Goal: Transaction & Acquisition: Purchase product/service

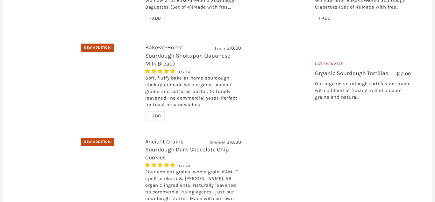
scroll to position [260, 0]
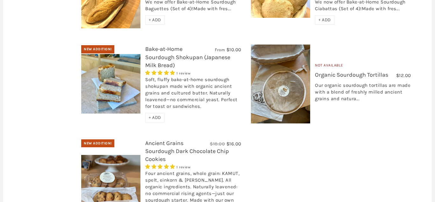
click at [333, 73] on link "Organic Sourdough Tortillas" at bounding box center [351, 74] width 73 height 7
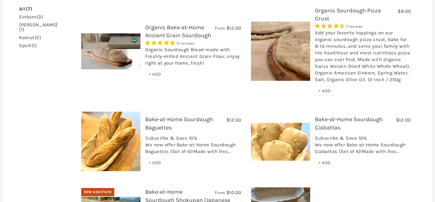
scroll to position [98, 0]
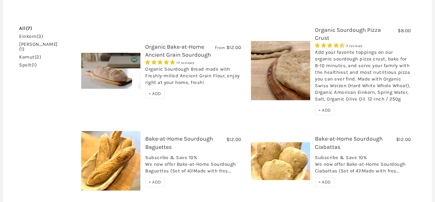
click at [185, 55] on link "Organic Bake-at-Home Ancient Grain Sourdough" at bounding box center [178, 50] width 66 height 15
click at [351, 30] on link "Organic Sourdough Pizza Crust" at bounding box center [348, 33] width 66 height 15
click at [167, 52] on link "Organic Bake-at-Home Ancient Grain Sourdough" at bounding box center [178, 50] width 66 height 15
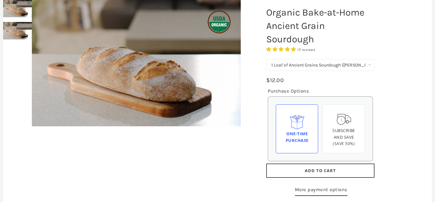
scroll to position [65, 0]
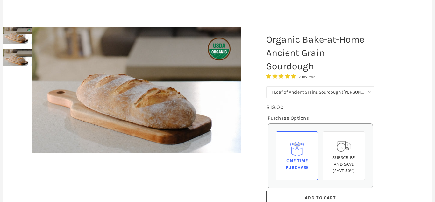
click at [267, 86] on select "1 Loaf of Ancient Grains Sourdough (Baker's Choice) Get 6 Loaves Every Month (F…" at bounding box center [321, 92] width 108 height 12
click at [324, 92] on select "1 Loaf of Ancient Grains Sourdough (Baker's Choice) Get 6 Loaves Every Month (F…" at bounding box center [321, 92] width 108 height 12
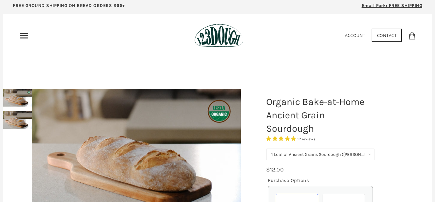
scroll to position [0, 0]
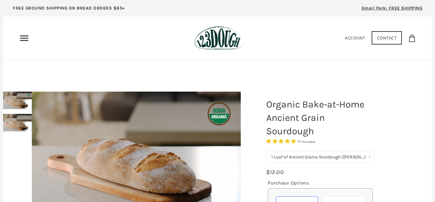
click at [155, 151] on img at bounding box center [136, 155] width 209 height 127
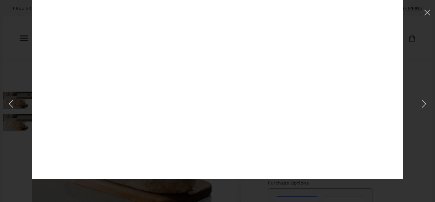
scroll to position [89, 0]
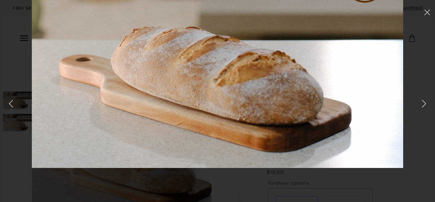
click at [224, 118] on img at bounding box center [218, 56] width 372 height 226
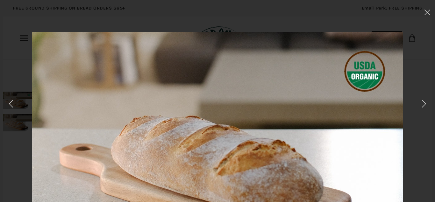
click at [22, 38] on div at bounding box center [217, 101] width 435 height 202
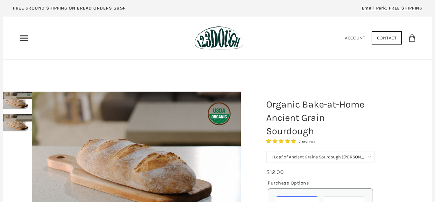
scroll to position [33, 0]
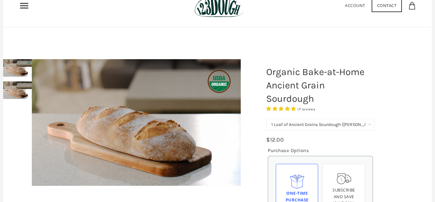
click at [16, 72] on img at bounding box center [17, 68] width 29 height 18
click at [275, 79] on h1 "Organic Bake-at-Home Ancient Grain Sourdough" at bounding box center [321, 85] width 118 height 47
click at [267, 119] on select "1 Loaf of Ancient Grains Sourdough (Baker's Choice) Get 6 Loaves Every Month (F…" at bounding box center [321, 125] width 108 height 12
click at [30, 6] on div "Home 3 Ingredients Our Bread Subscribe & Save SOURDOUGH NOODLES Shop ALL Bread …" at bounding box center [103, 6] width 169 height 10
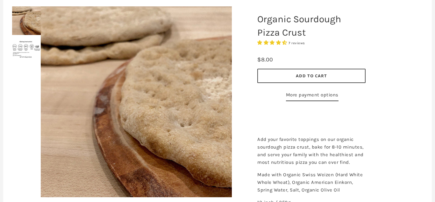
scroll to position [33, 0]
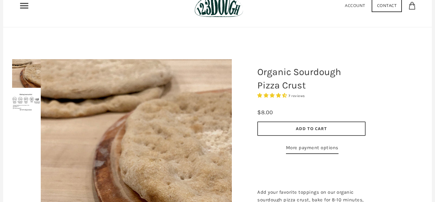
click at [21, 100] on img at bounding box center [26, 102] width 29 height 18
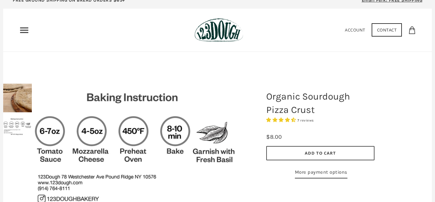
scroll to position [0, 0]
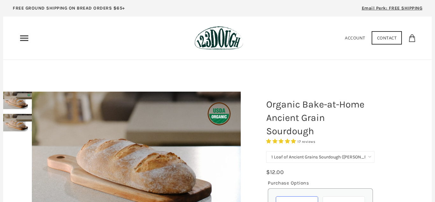
click at [25, 36] on use "Primary" at bounding box center [24, 37] width 8 height 5
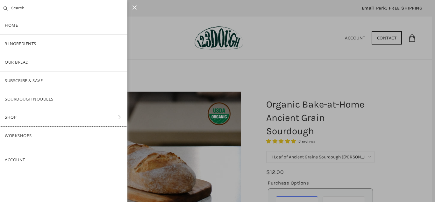
click at [21, 117] on link "Shop" at bounding box center [64, 117] width 128 height 18
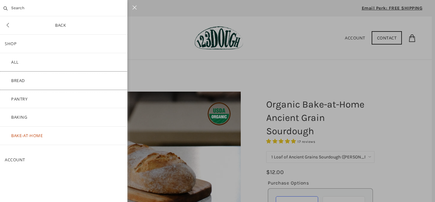
click at [42, 84] on link "Bread" at bounding box center [64, 81] width 128 height 18
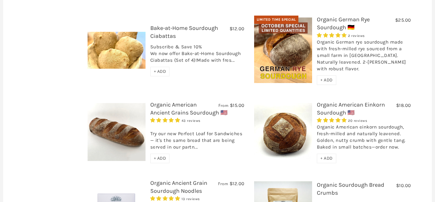
scroll to position [293, 0]
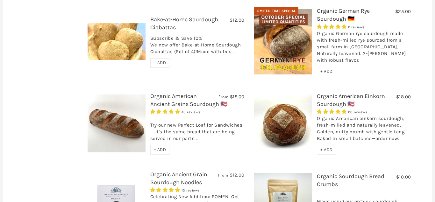
click at [172, 93] on link "Organic American Ancient Grains Sourdough 🇺🇸" at bounding box center [188, 100] width 77 height 15
click at [184, 93] on link "Organic American Ancient Grains Sourdough 🇺🇸" at bounding box center [188, 100] width 77 height 15
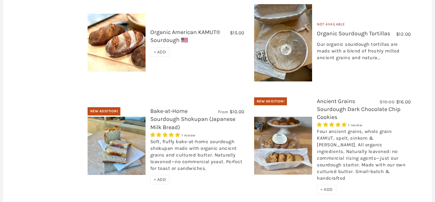
scroll to position [650, 0]
click at [325, 98] on link "Ancient Grains Sourdough Dark Chocolate Chip Cookies" at bounding box center [359, 109] width 84 height 23
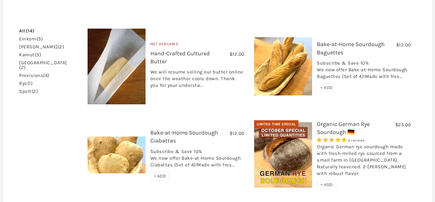
scroll to position [195, 0]
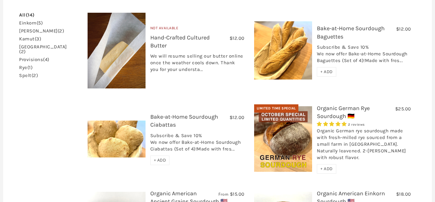
click at [329, 105] on link "Organic German Rye Sourdough 🇩🇪" at bounding box center [343, 112] width 53 height 15
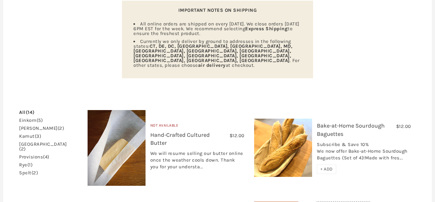
scroll to position [0, 0]
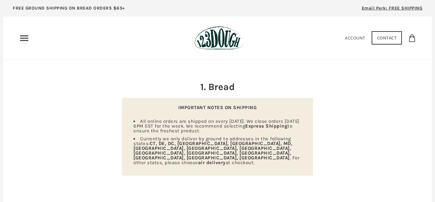
click at [23, 38] on use "Primary" at bounding box center [24, 37] width 8 height 5
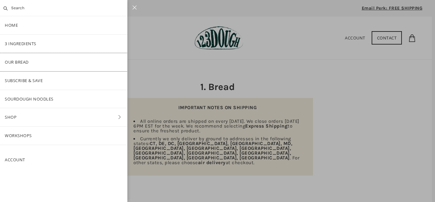
click at [28, 65] on link "Our Bread" at bounding box center [64, 62] width 128 height 18
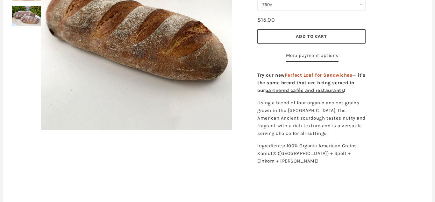
scroll to position [130, 0]
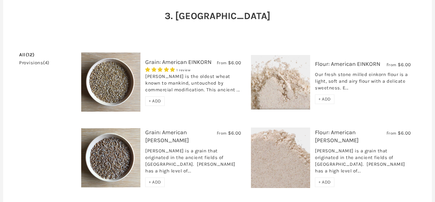
scroll to position [65, 0]
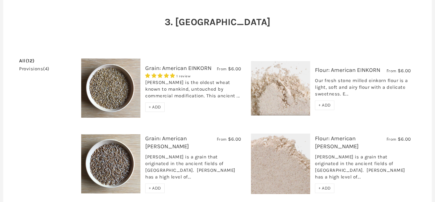
click at [335, 71] on link "Flour: American EINKORN" at bounding box center [347, 70] width 65 height 7
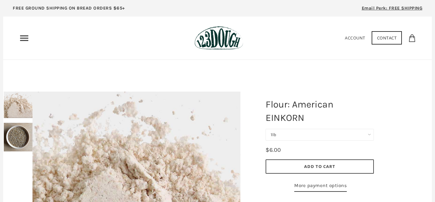
click at [21, 37] on icon "Primary" at bounding box center [24, 38] width 10 height 10
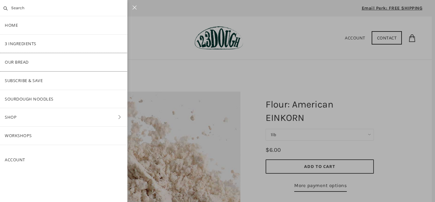
click at [28, 64] on link "Our Bread" at bounding box center [64, 62] width 128 height 18
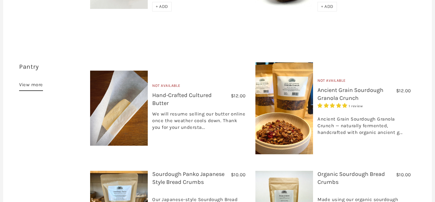
scroll to position [455, 0]
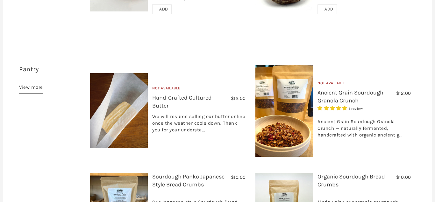
click at [350, 112] on div "Ancient Grain Sourdough Granola Crunch — naturally fermented, handcrafted with …" at bounding box center [364, 127] width 93 height 30
click at [330, 89] on link "Ancient Grain Sourdough Granola Crunch" at bounding box center [351, 96] width 66 height 15
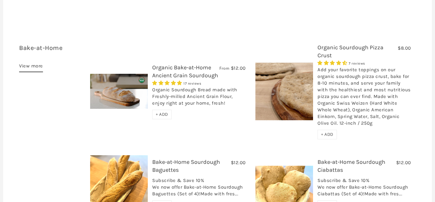
scroll to position [1040, 0]
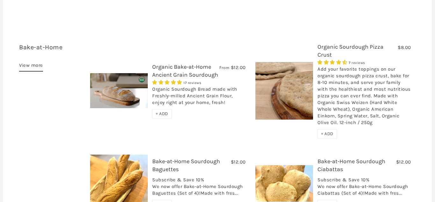
click at [328, 131] on span "+ ADD" at bounding box center [327, 133] width 12 height 5
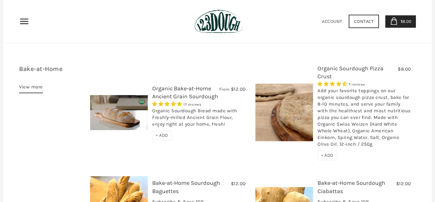
scroll to position [1008, 0]
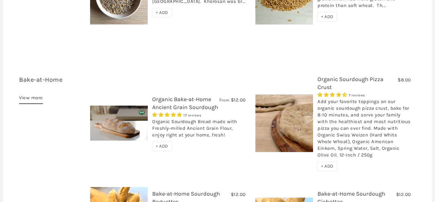
click at [172, 96] on link "Organic Bake-at-Home Ancient Grain Sourdough" at bounding box center [185, 103] width 66 height 15
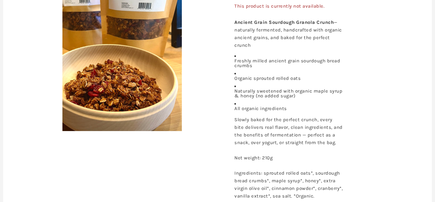
scroll to position [163, 0]
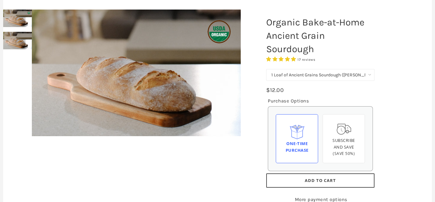
scroll to position [98, 0]
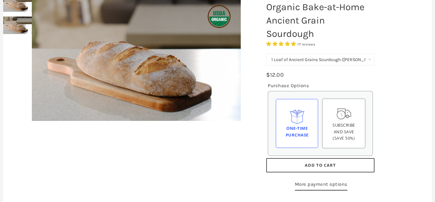
click at [341, 127] on span "Subscribe and save" at bounding box center [344, 128] width 23 height 12
click at [0, 0] on input "Subscribe and save (Save 50%)" at bounding box center [0, 0] width 0 height 0
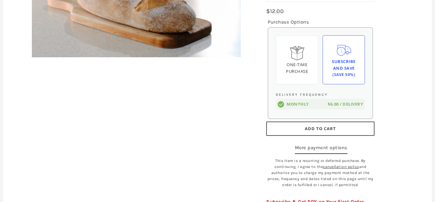
scroll to position [163, 0]
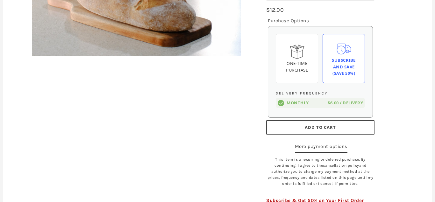
click at [316, 127] on span "Add to Cart" at bounding box center [320, 128] width 31 height 6
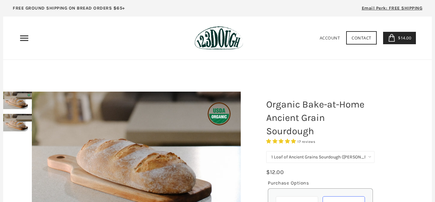
click at [25, 38] on use "Primary" at bounding box center [24, 37] width 8 height 5
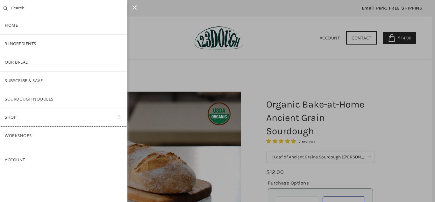
click at [41, 116] on link "Shop" at bounding box center [64, 117] width 128 height 18
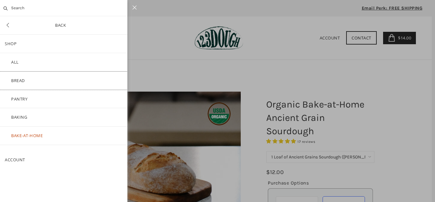
click at [43, 79] on link "Bread" at bounding box center [64, 81] width 128 height 18
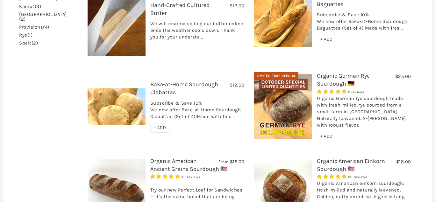
scroll to position [260, 0]
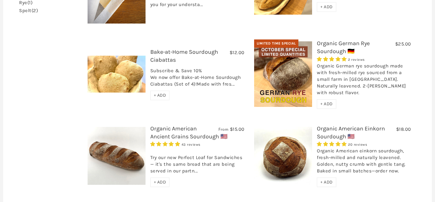
click at [325, 101] on span "+ ADD" at bounding box center [327, 103] width 12 height 5
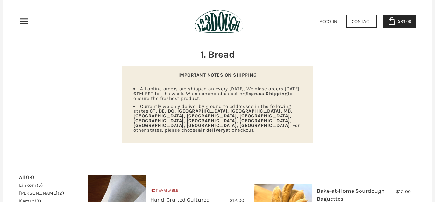
scroll to position [0, 0]
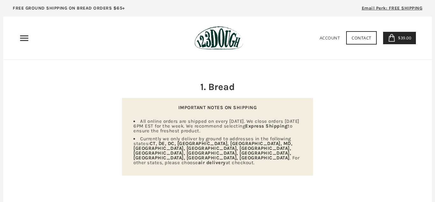
click at [397, 34] on link "$39.00 3" at bounding box center [399, 38] width 33 height 12
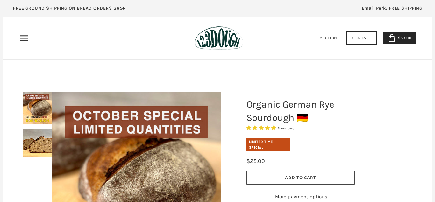
click at [394, 39] on use at bounding box center [392, 38] width 6 height 8
